Goal: Information Seeking & Learning: Learn about a topic

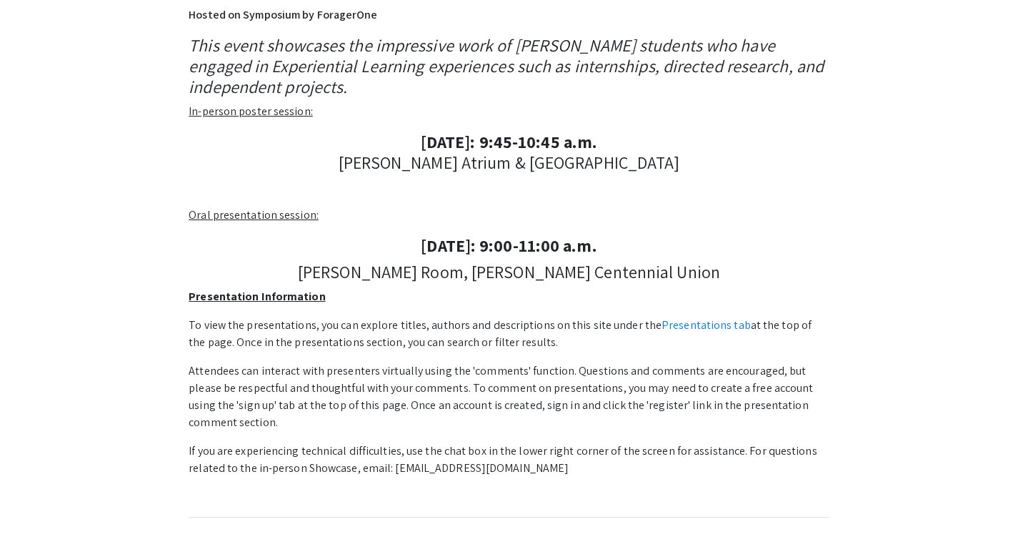
scroll to position [357, 0]
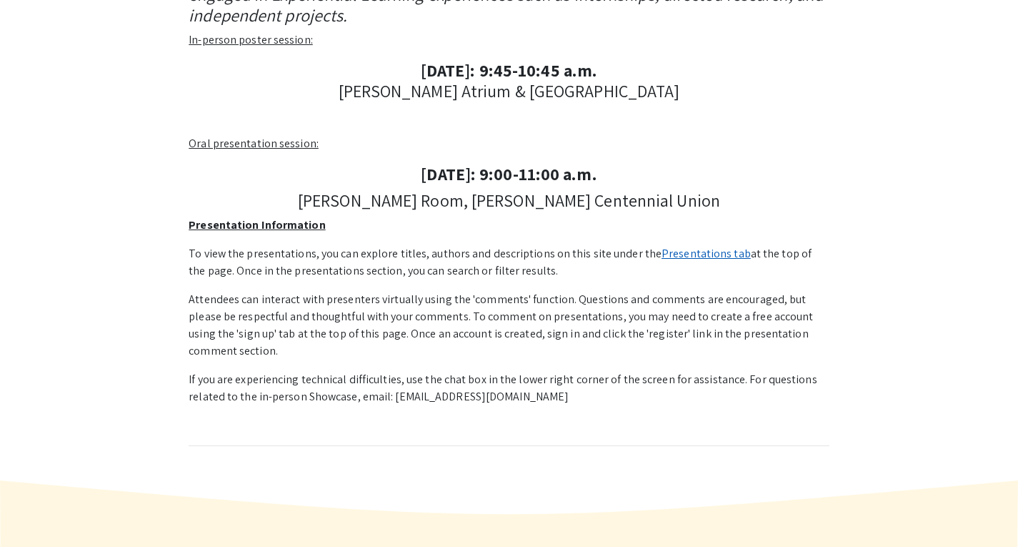
click at [682, 255] on link "Presentations tab" at bounding box center [706, 253] width 89 height 15
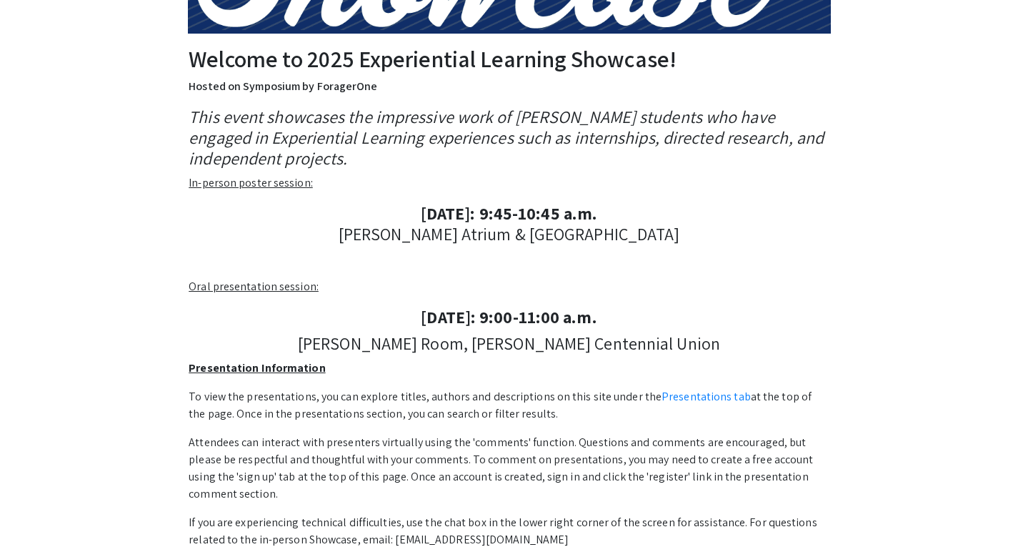
scroll to position [143, 0]
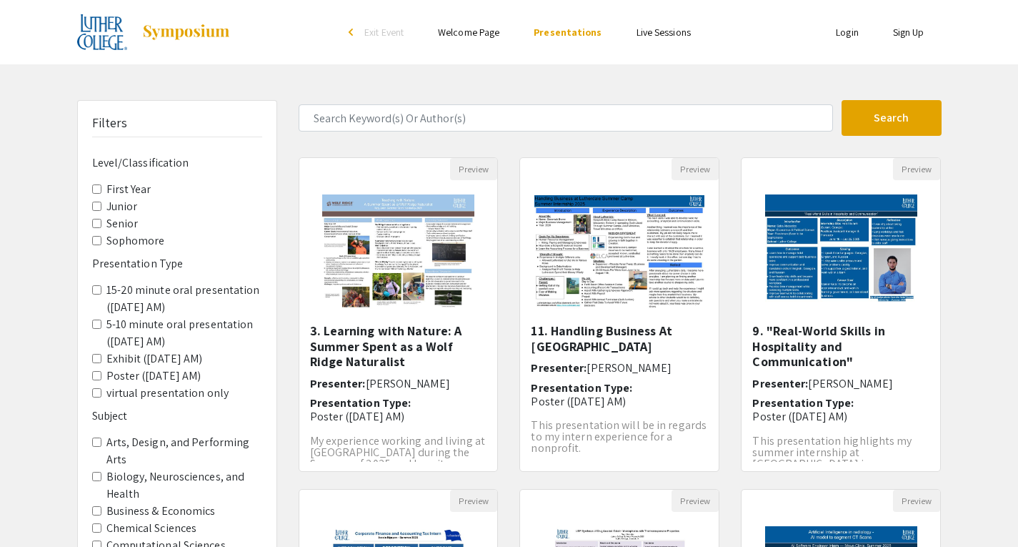
click at [98, 221] on input "Senior" at bounding box center [96, 223] width 9 height 9
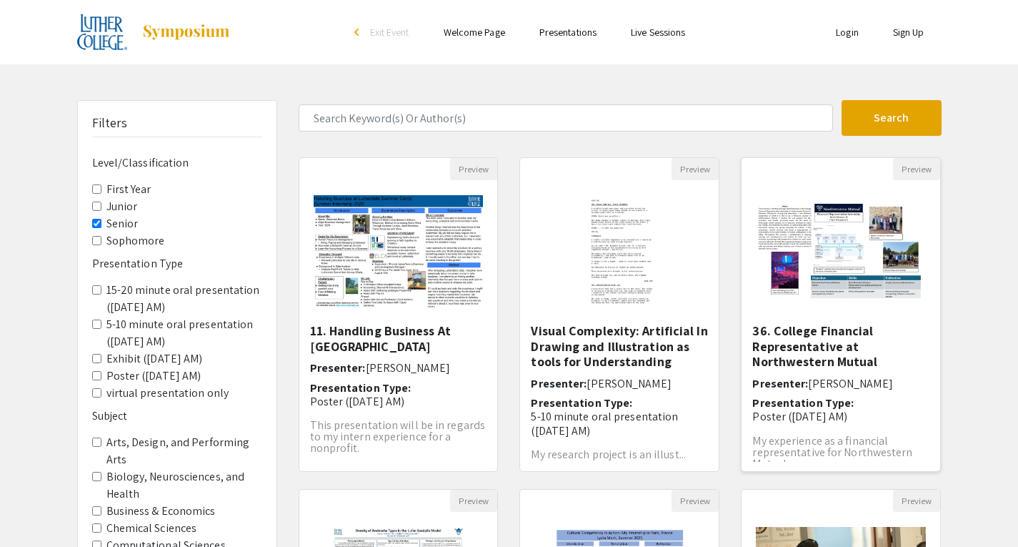
click at [844, 238] on img "Open Presentation <p>36. College Financial Representative at Northwestern Mutua…" at bounding box center [841, 251] width 199 height 124
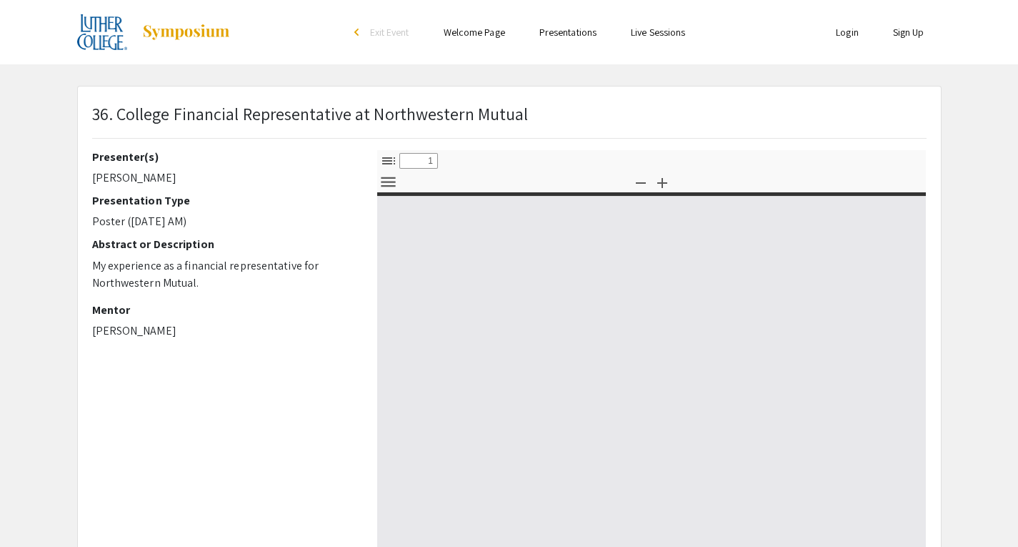
select select "custom"
type input "0"
select select "custom"
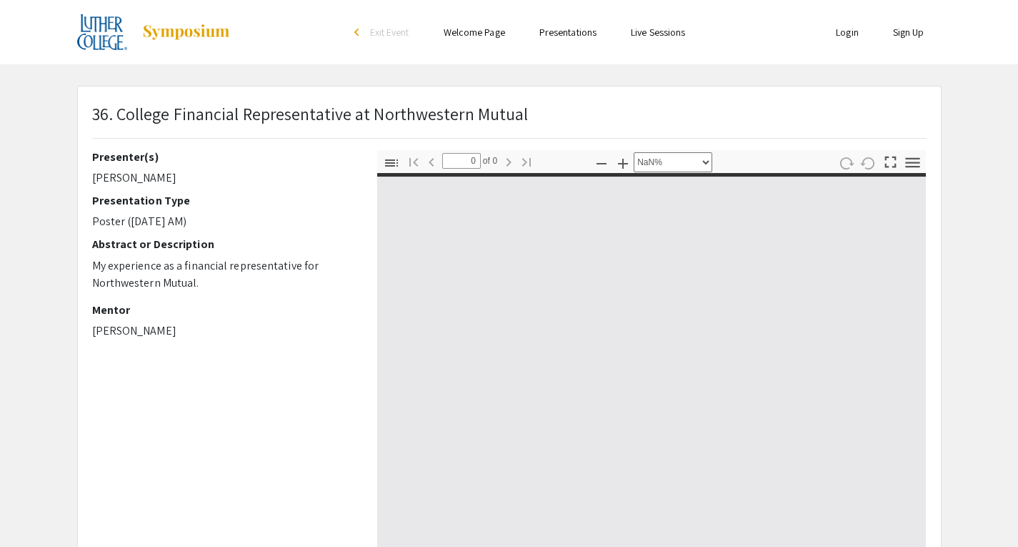
type input "1"
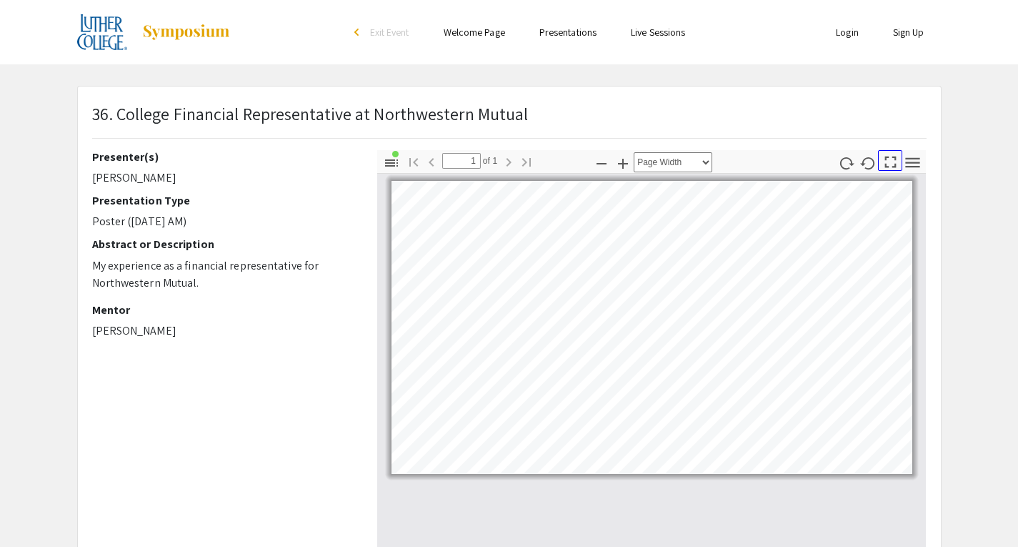
click at [887, 162] on icon "button" at bounding box center [890, 161] width 19 height 19
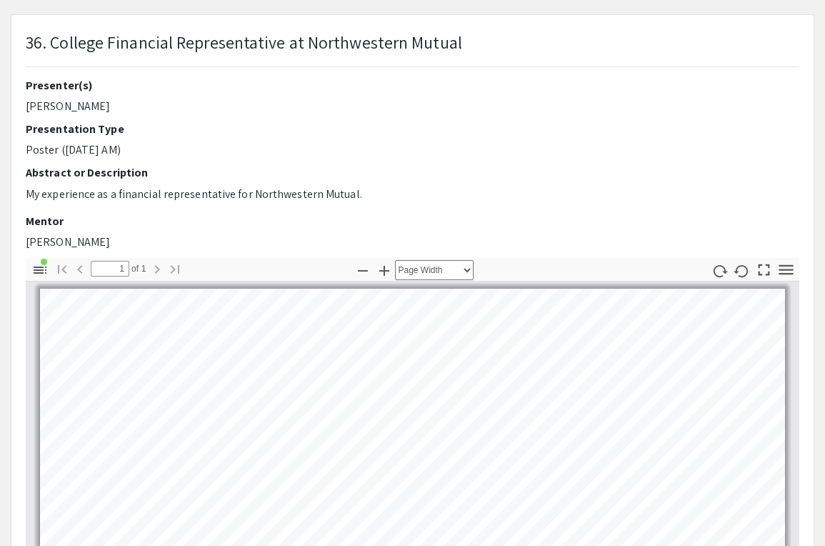
scroll to position [143, 0]
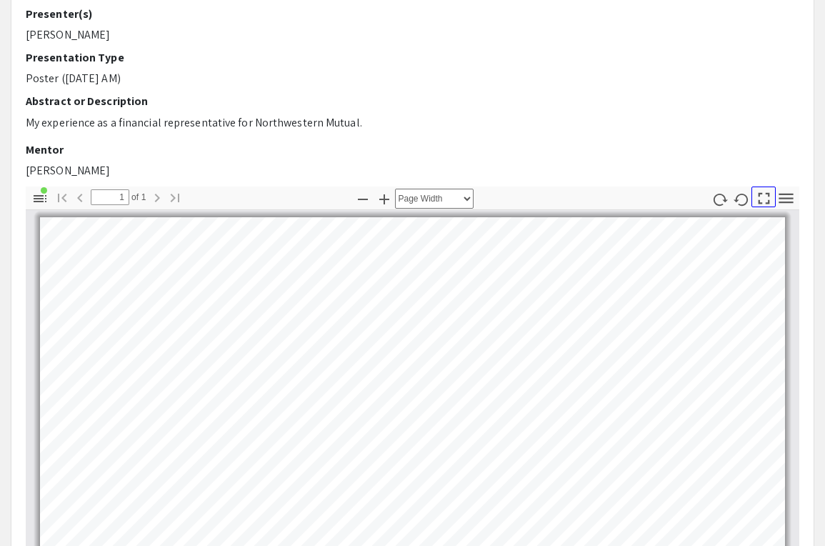
click at [763, 199] on icon "button" at bounding box center [764, 198] width 19 height 19
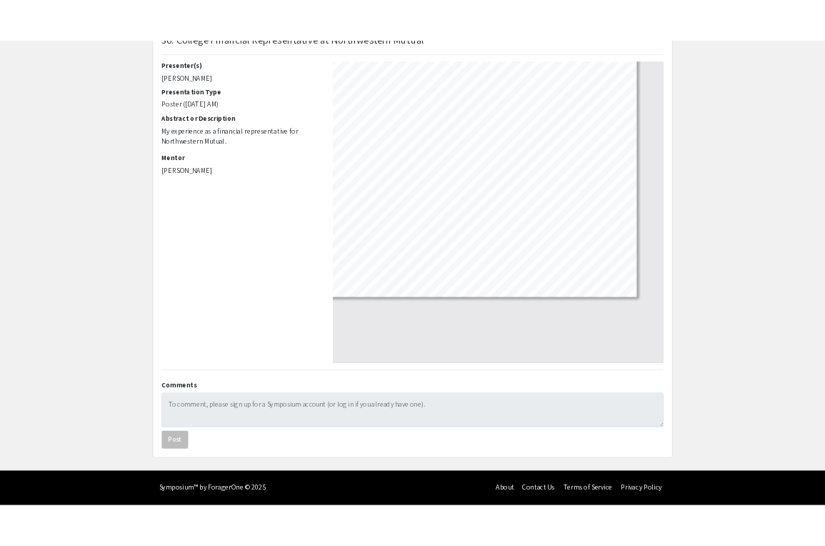
scroll to position [771, 0]
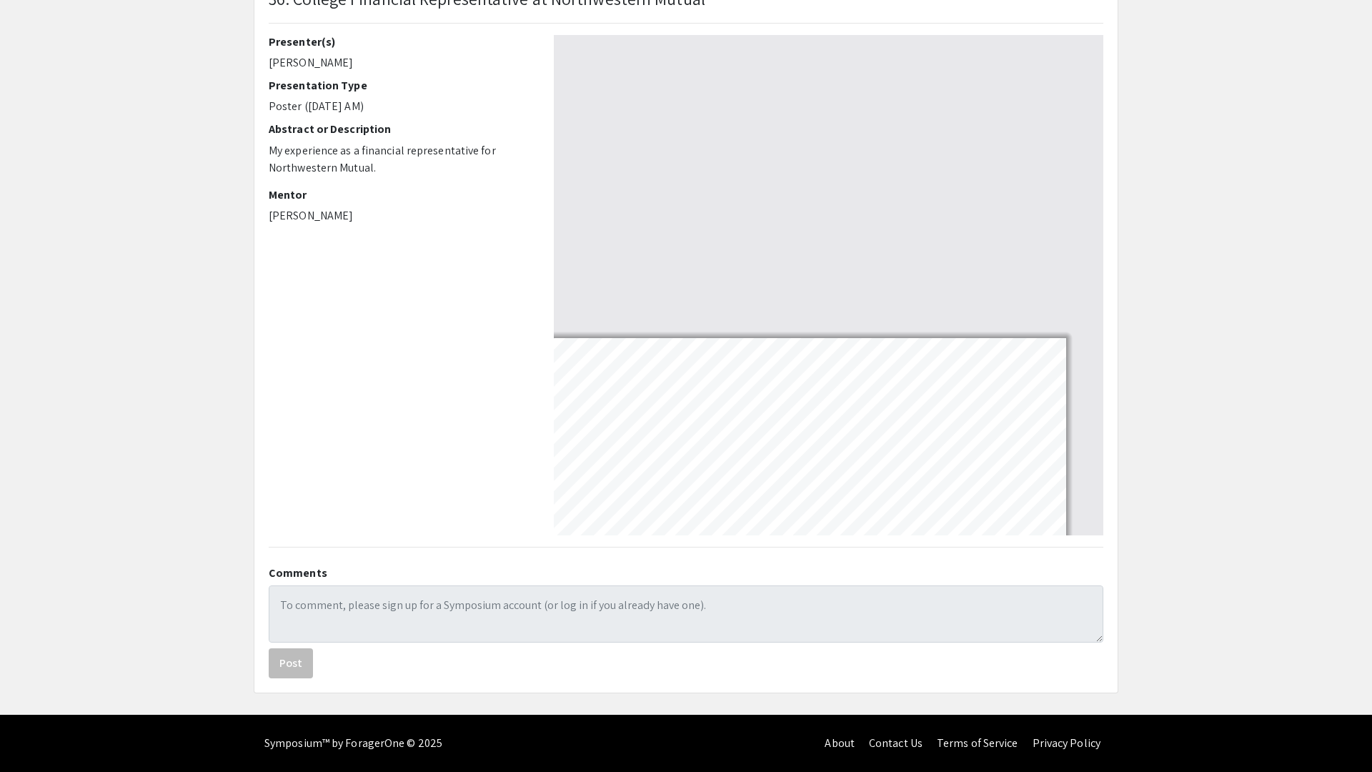
select select "page-width"
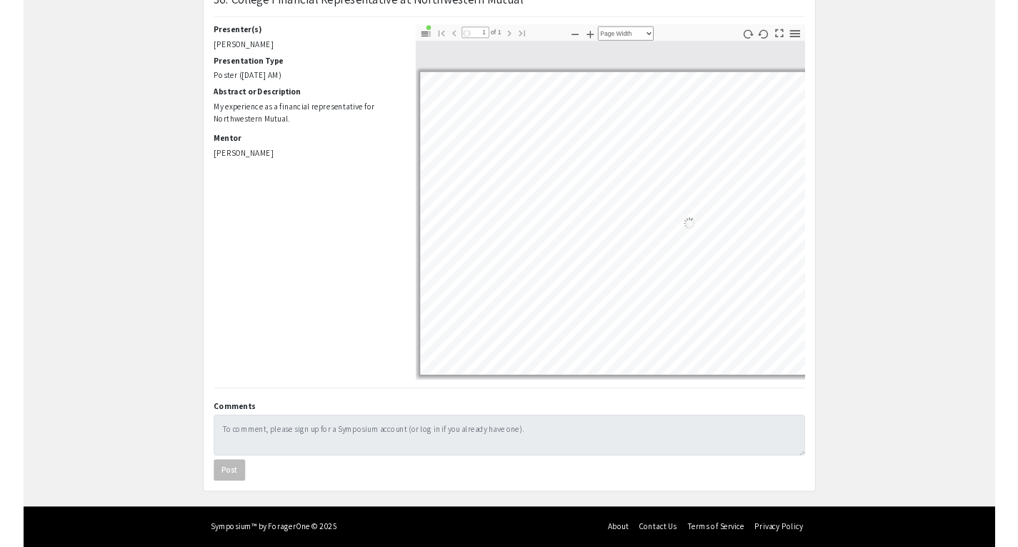
scroll to position [0, 0]
